Goal: Task Accomplishment & Management: Manage account settings

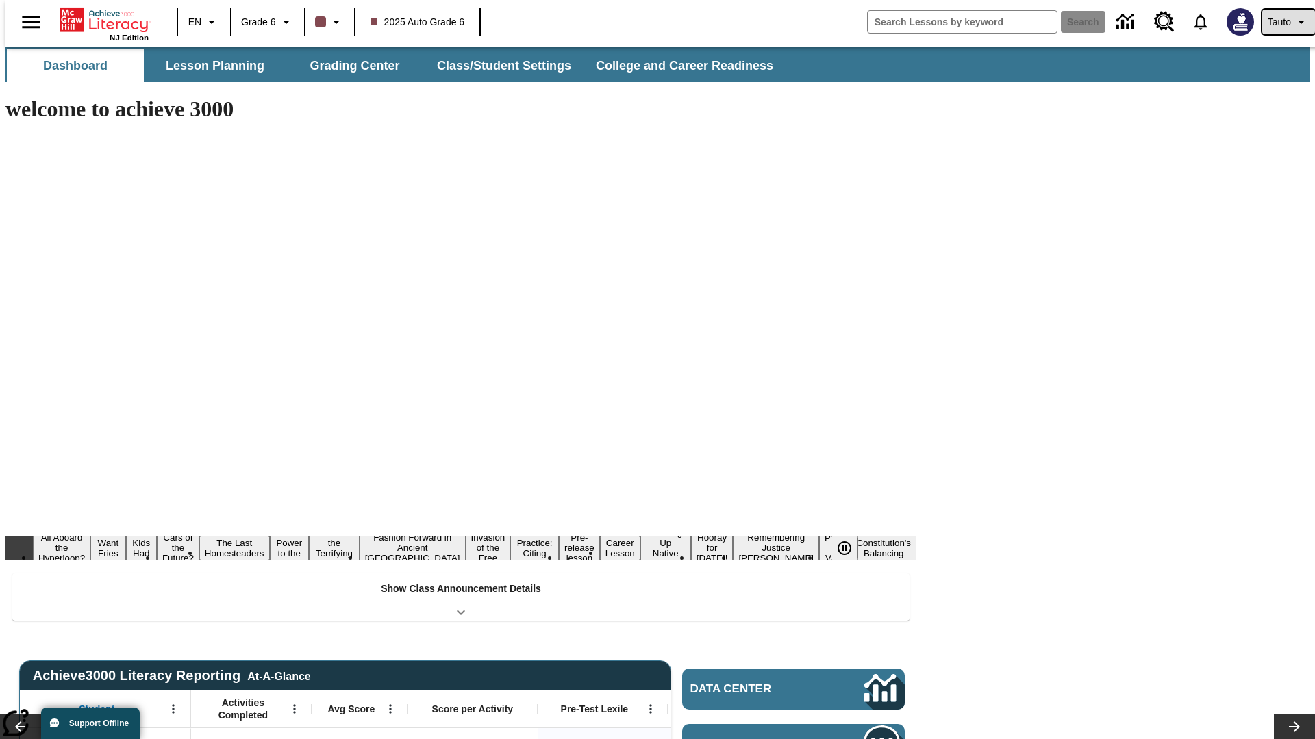
click at [1281, 22] on span "Tauto" at bounding box center [1278, 22] width 23 height 14
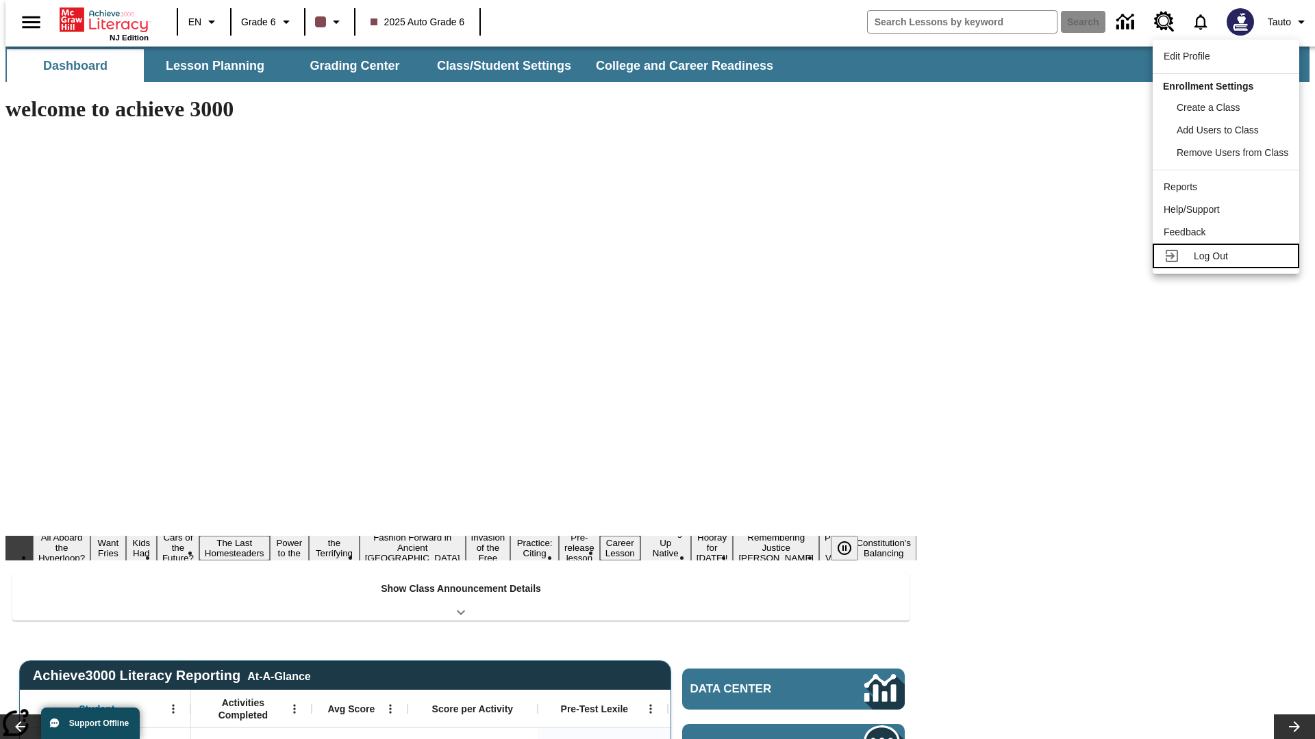
click at [1228, 256] on span "Log Out" at bounding box center [1210, 256] width 34 height 11
